Goal: Task Accomplishment & Management: Manage account settings

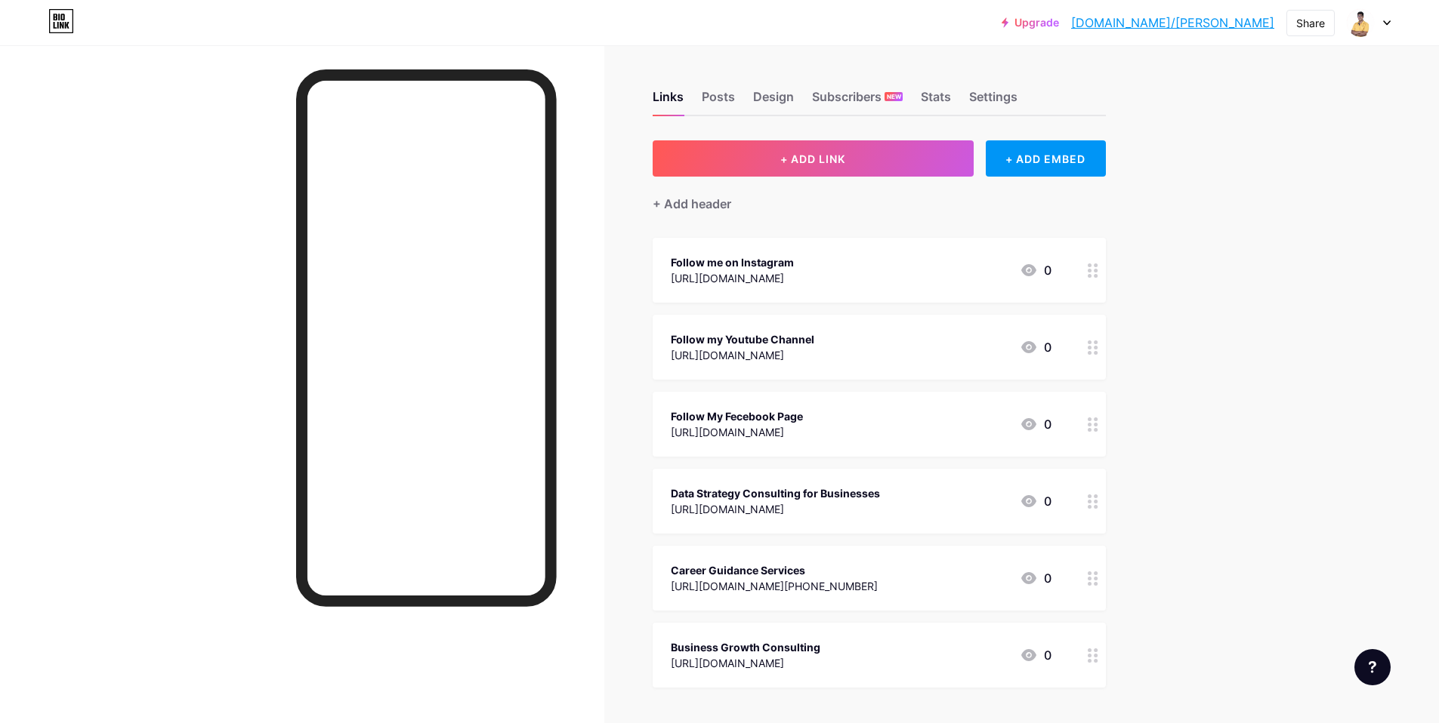
click at [1372, 25] on div at bounding box center [1360, 22] width 27 height 27
click at [1292, 177] on link "Account settings" at bounding box center [1295, 171] width 187 height 41
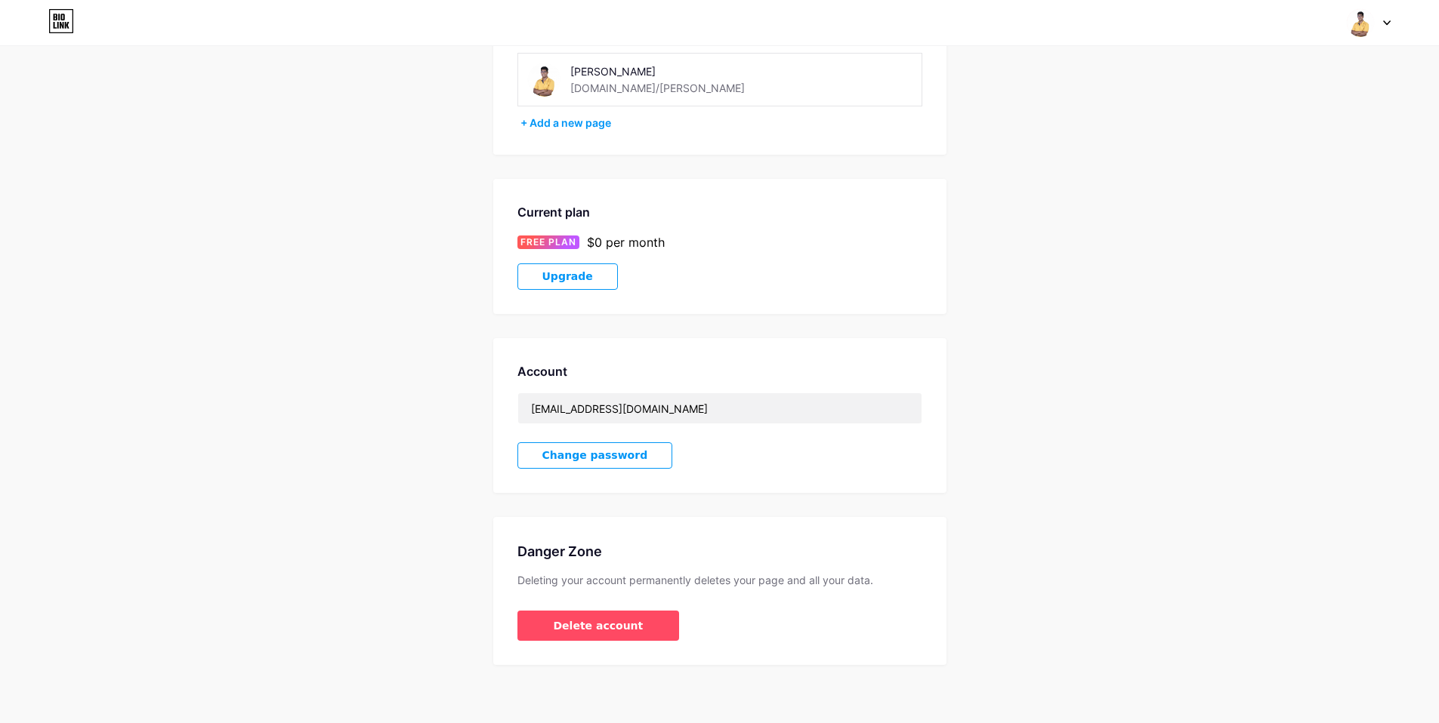
scroll to position [116, 0]
click at [624, 248] on div "$0 per month" at bounding box center [626, 243] width 78 height 18
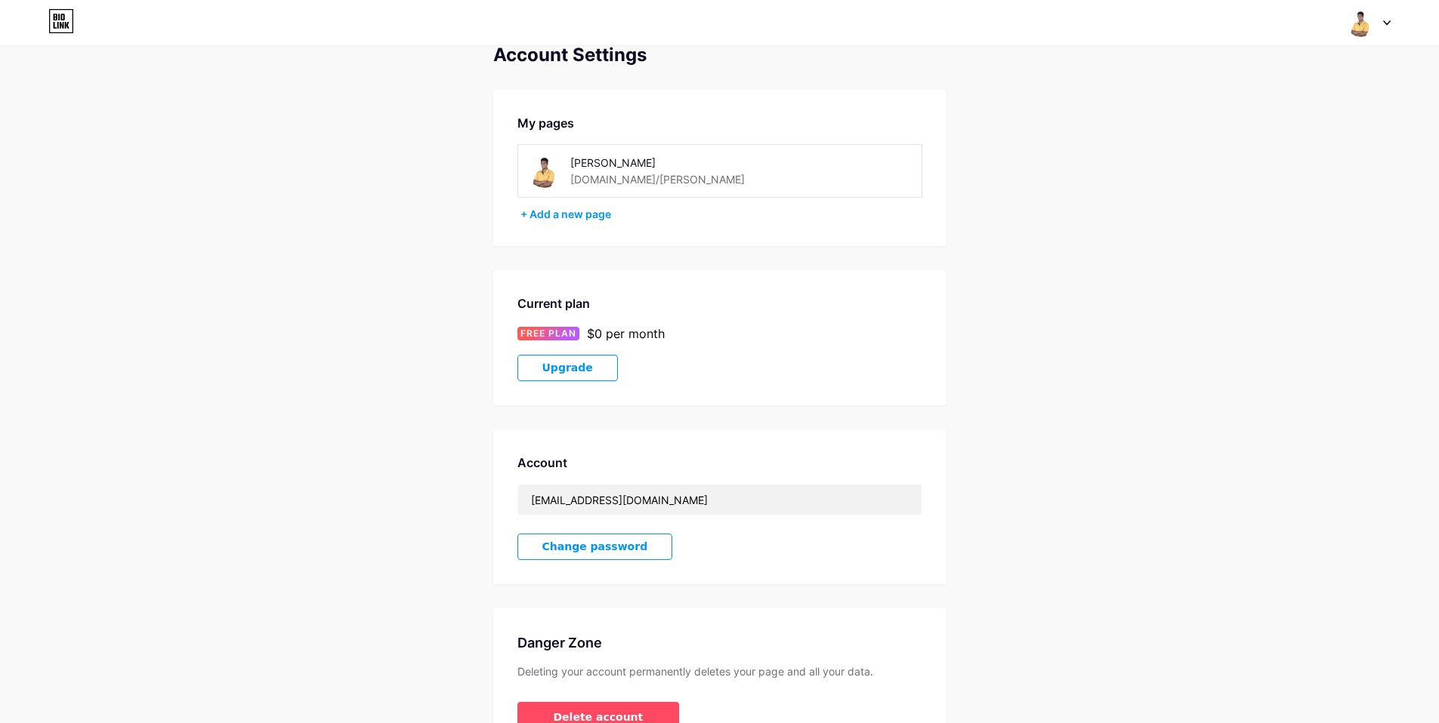
scroll to position [0, 0]
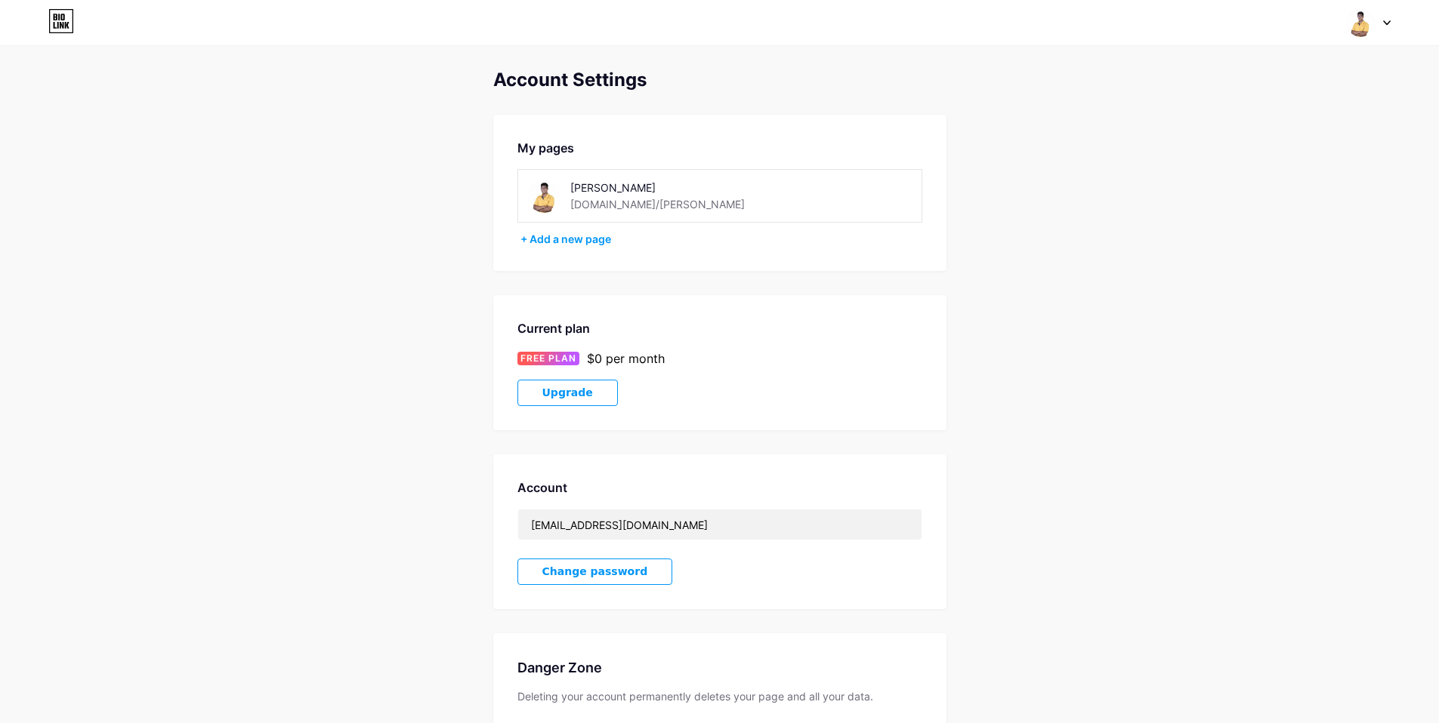
click at [605, 197] on div "[DOMAIN_NAME]/[PERSON_NAME]" at bounding box center [657, 204] width 174 height 16
click at [1390, 21] on div "Switch accounts [PERSON_NAME] [DOMAIN_NAME]/[PERSON_NAME] + Add a new page Dash…" at bounding box center [719, 22] width 1439 height 27
click at [1381, 23] on div at bounding box center [1369, 22] width 44 height 27
click at [1265, 175] on link "Dashboard" at bounding box center [1295, 171] width 187 height 41
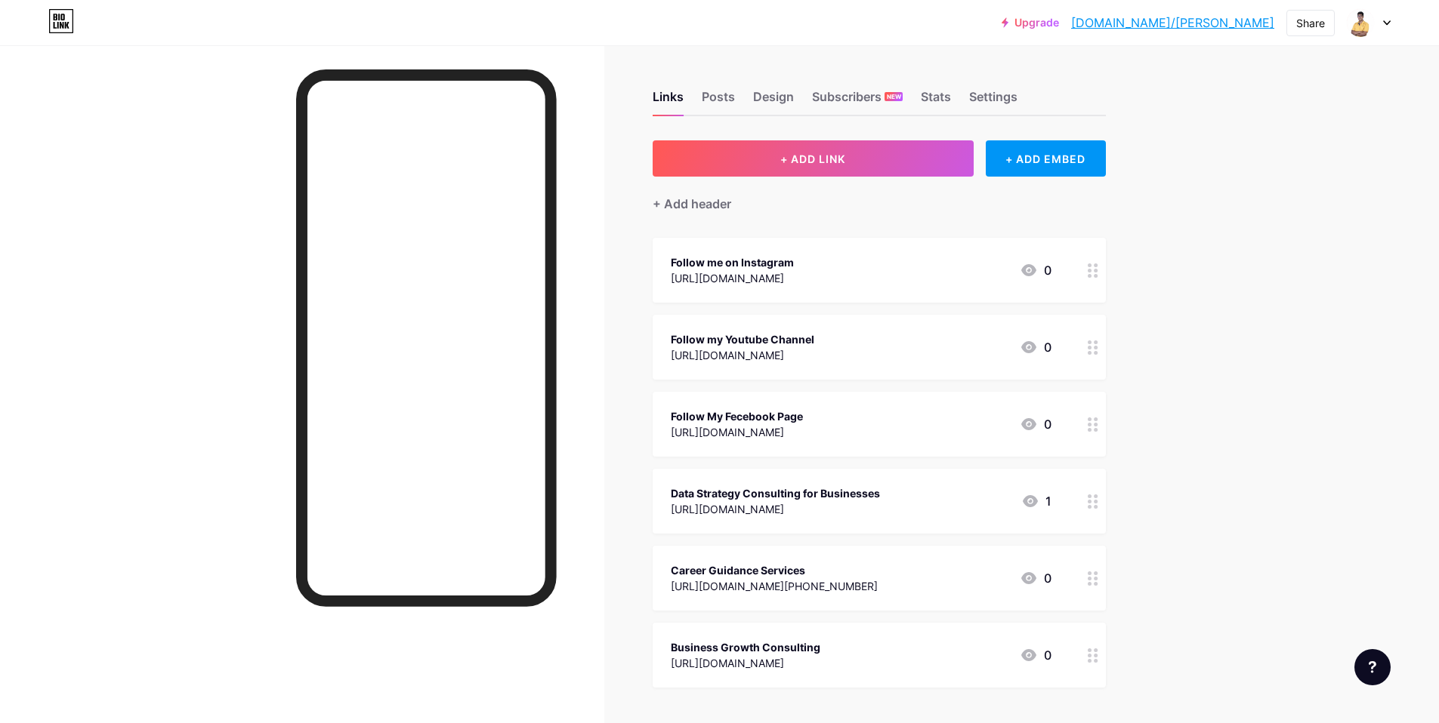
click at [1380, 20] on div at bounding box center [1369, 22] width 44 height 27
click at [1269, 174] on link "Account settings" at bounding box center [1295, 171] width 187 height 41
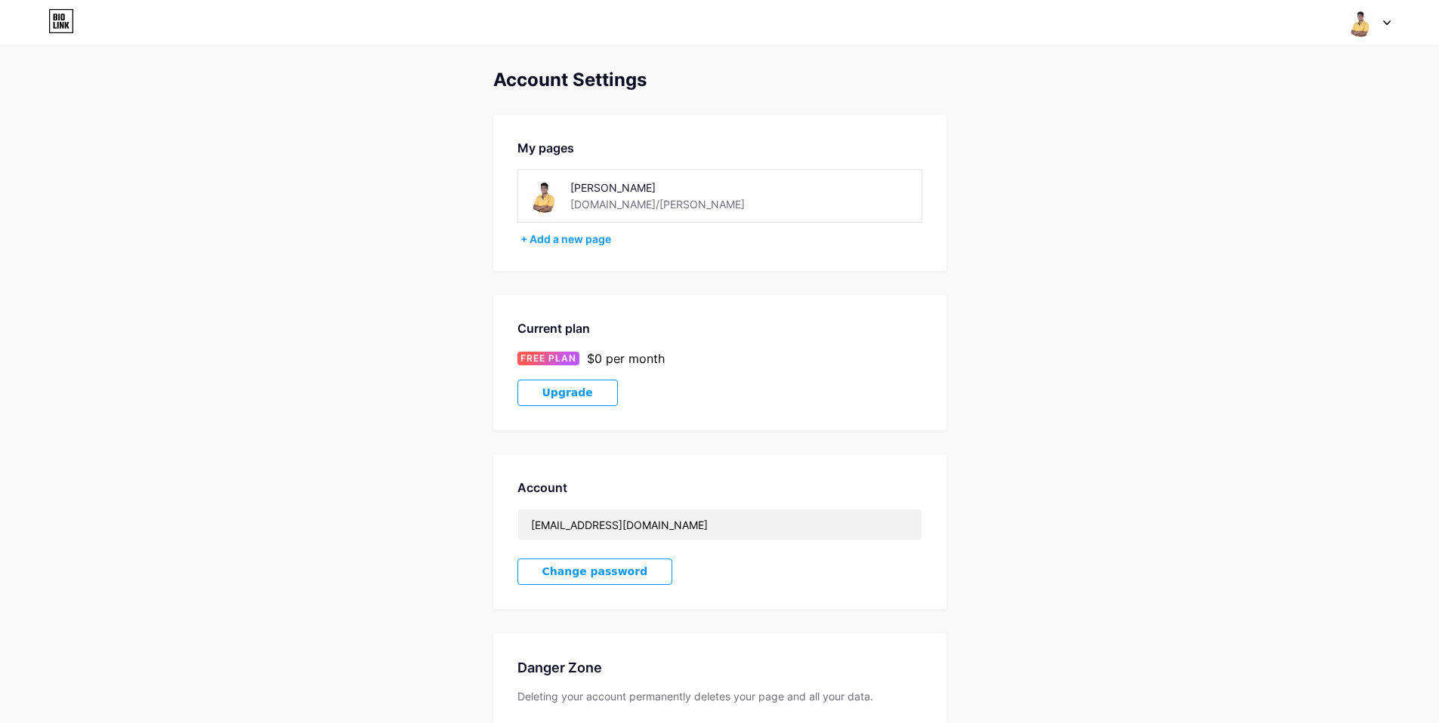
click at [612, 194] on div "[PERSON_NAME]" at bounding box center [677, 188] width 214 height 16
click at [601, 196] on div "[DOMAIN_NAME]/[PERSON_NAME]" at bounding box center [657, 204] width 174 height 16
click at [1375, 17] on div at bounding box center [1369, 22] width 44 height 27
